Goal: Navigation & Orientation: Find specific page/section

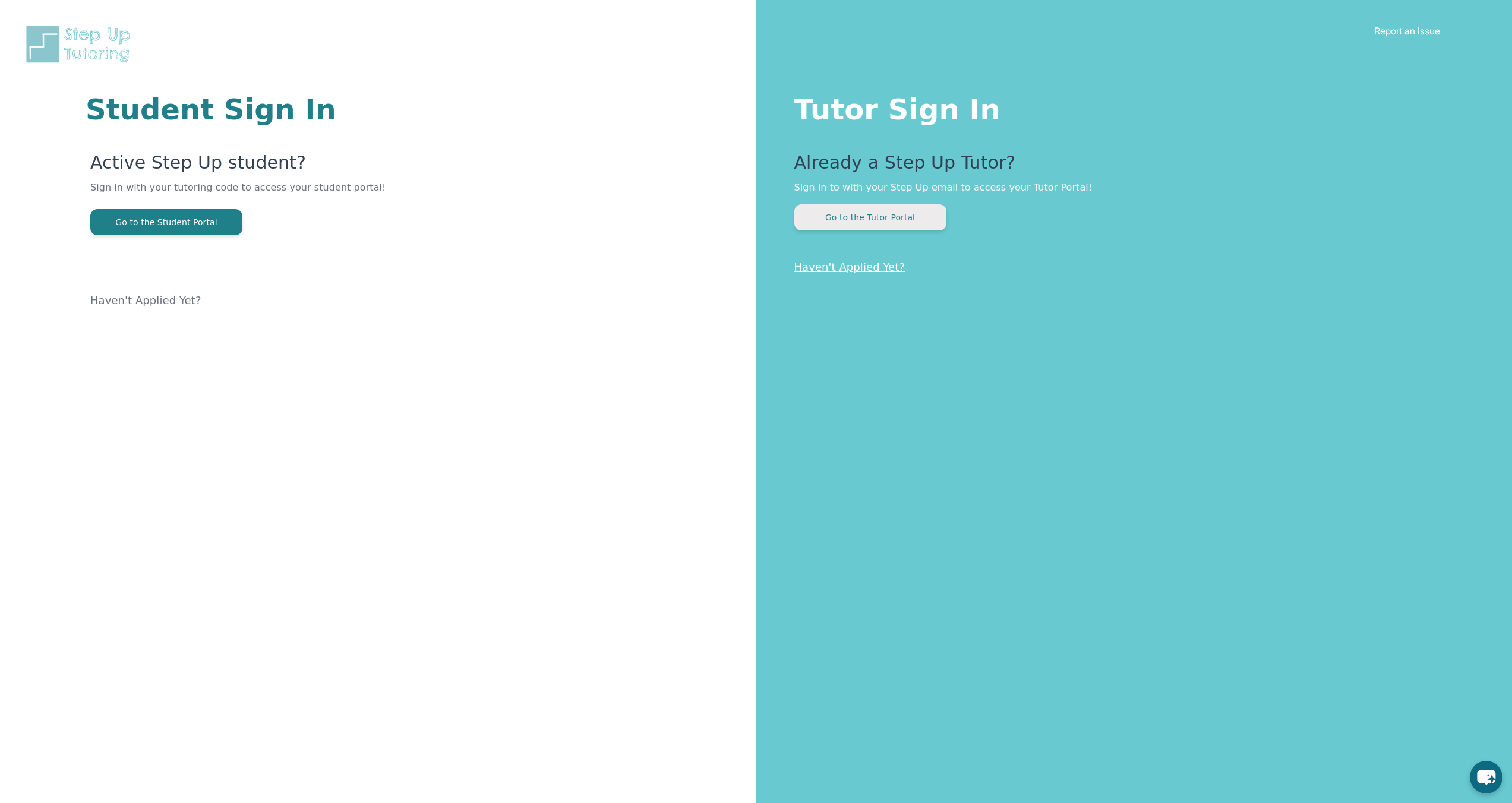
click at [910, 214] on button "Go to the Tutor Portal" at bounding box center [870, 217] width 152 height 26
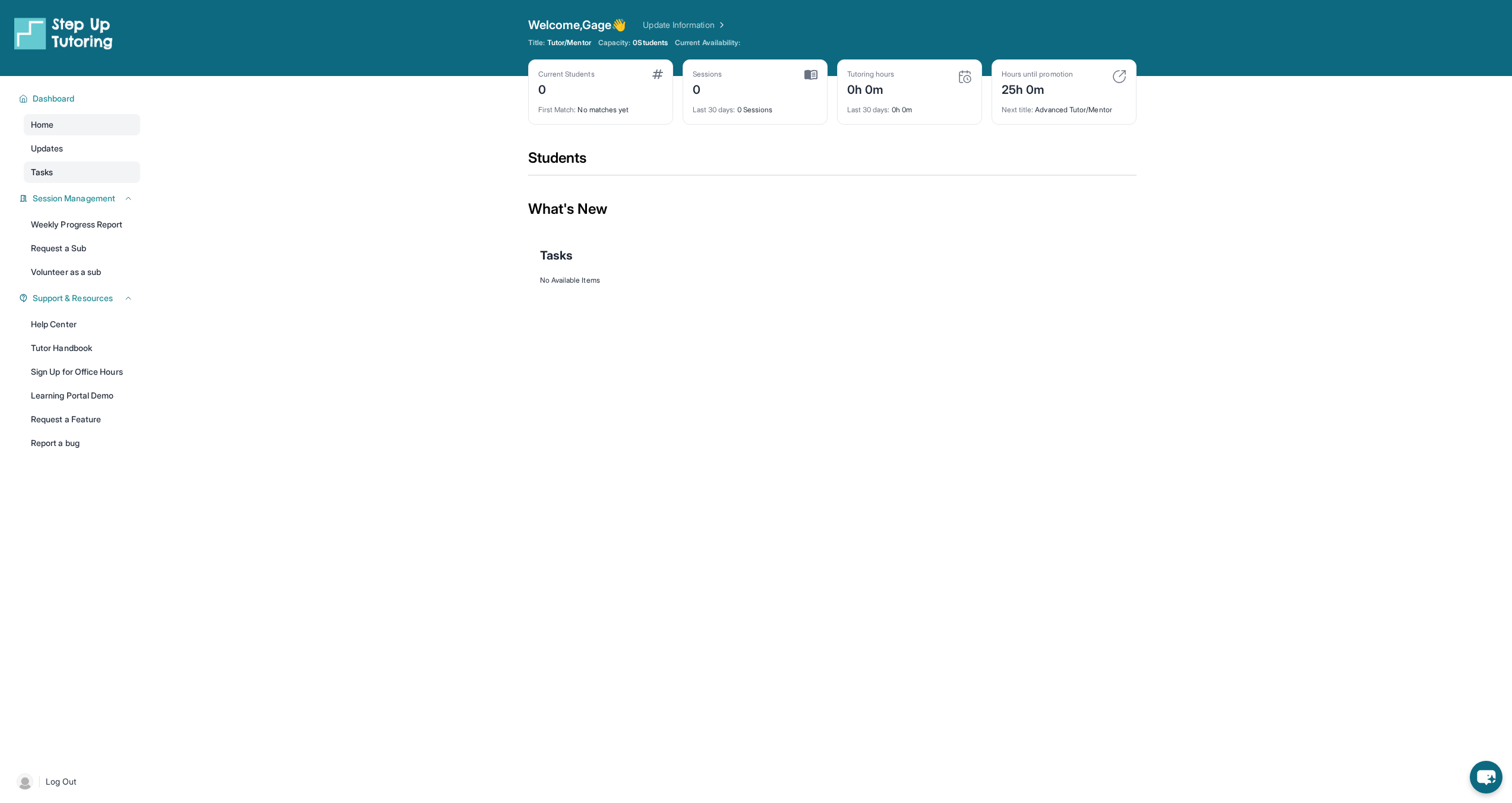
click at [76, 174] on link "Tasks" at bounding box center [82, 172] width 116 height 22
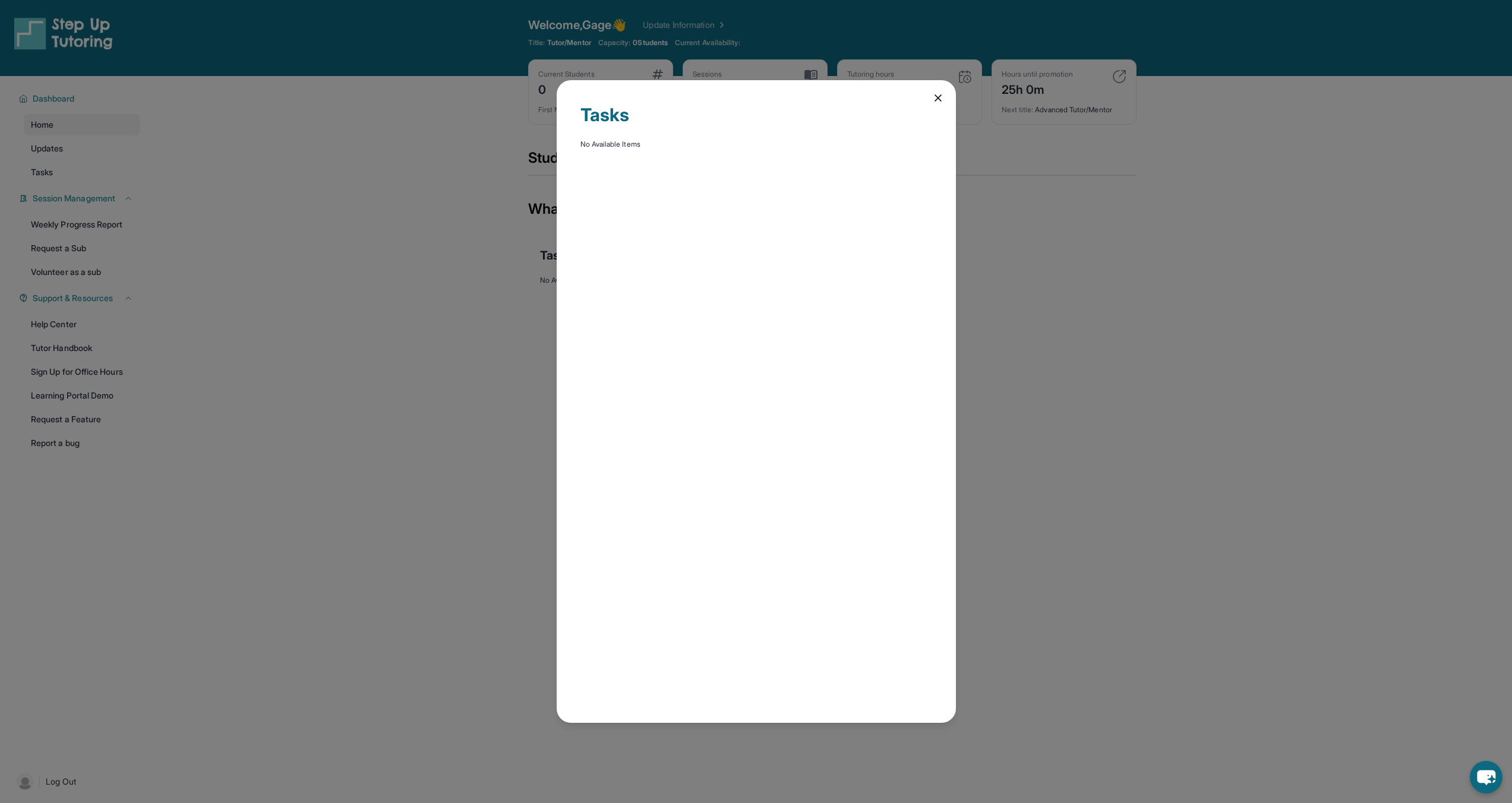
click at [940, 100] on icon at bounding box center [938, 98] width 6 height 6
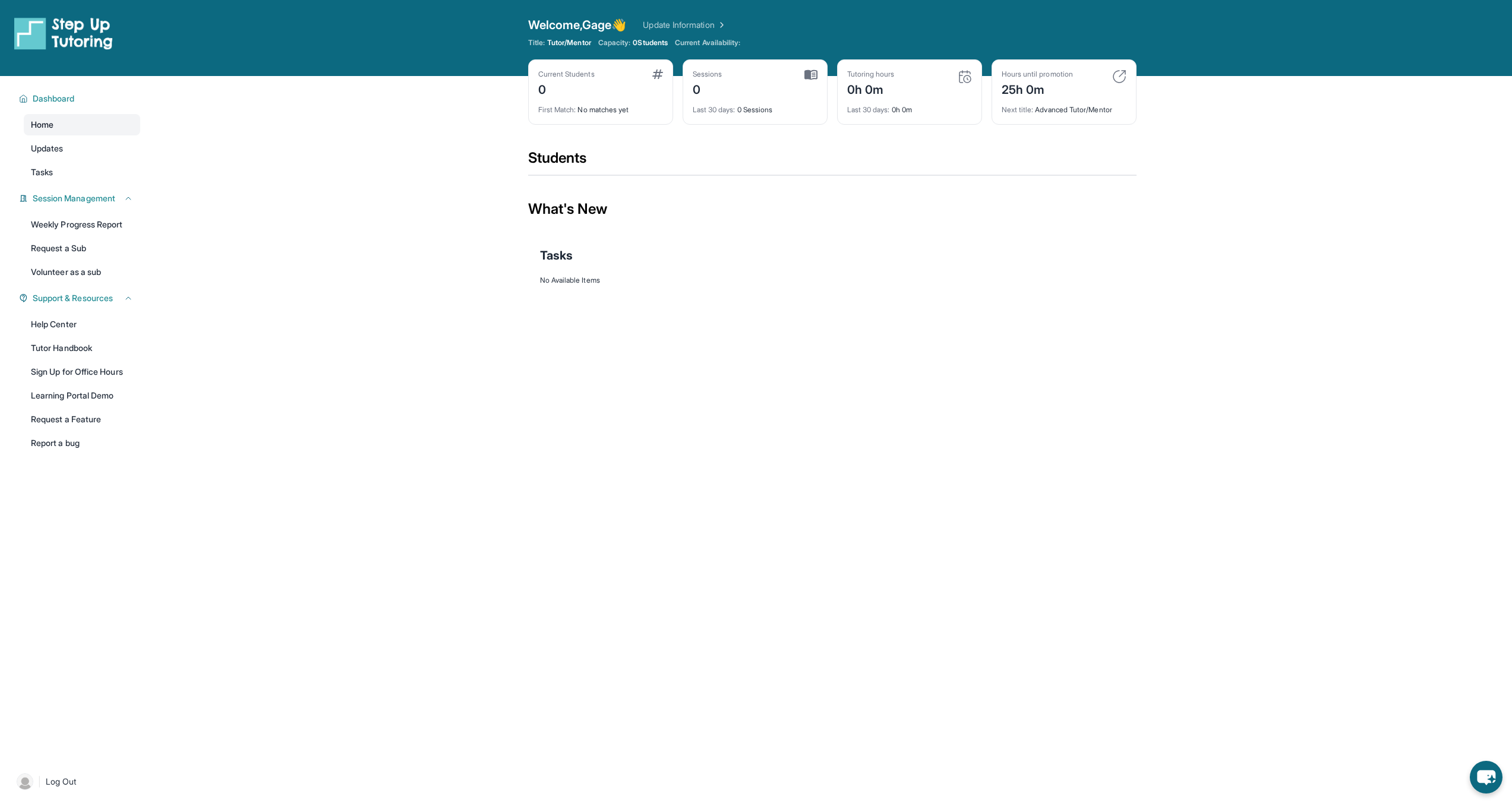
click at [74, 129] on link "Home" at bounding box center [82, 125] width 116 height 22
